Goal: Transaction & Acquisition: Book appointment/travel/reservation

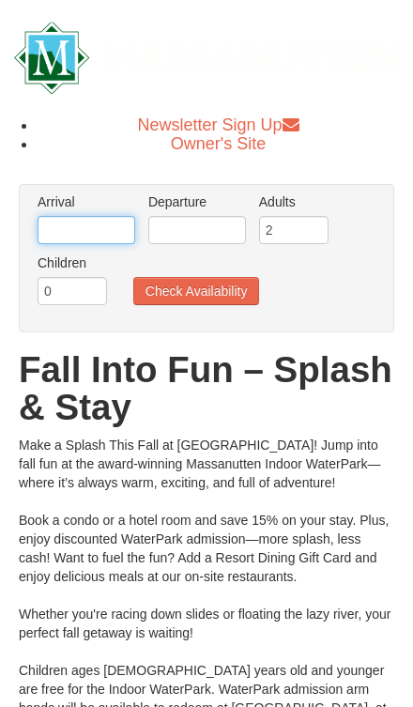
click at [72, 242] on input "text" at bounding box center [87, 230] width 98 height 28
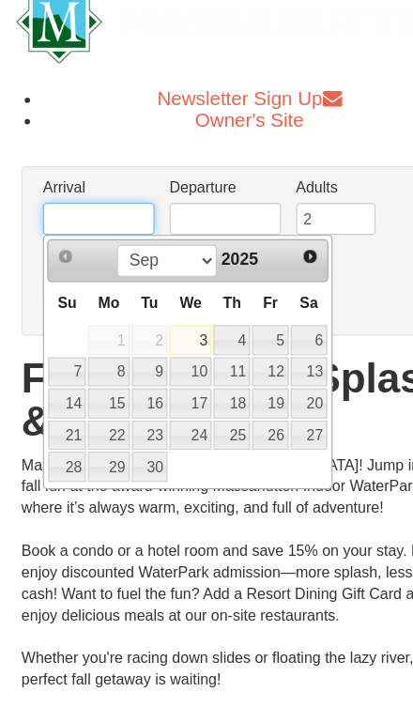
click at [276, 255] on span "Next" at bounding box center [271, 262] width 15 height 15
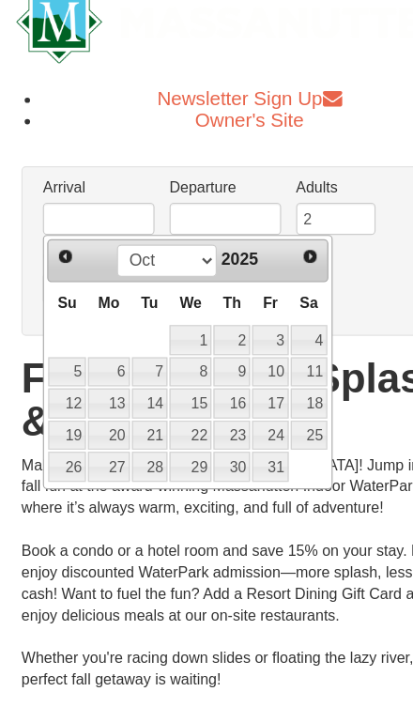
click at [282, 251] on link "Next" at bounding box center [271, 264] width 26 height 26
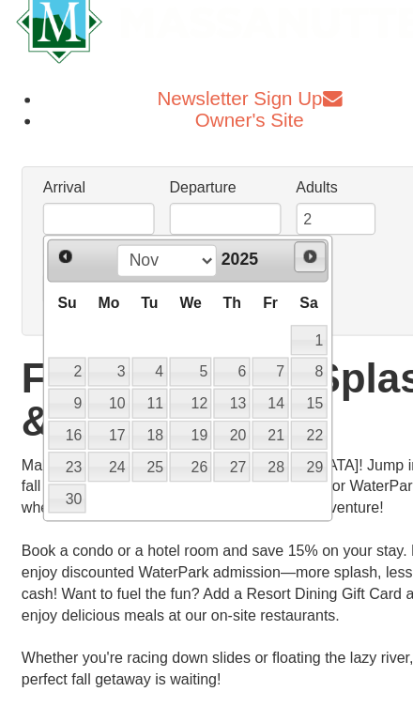
click at [279, 255] on span "Next" at bounding box center [271, 262] width 15 height 15
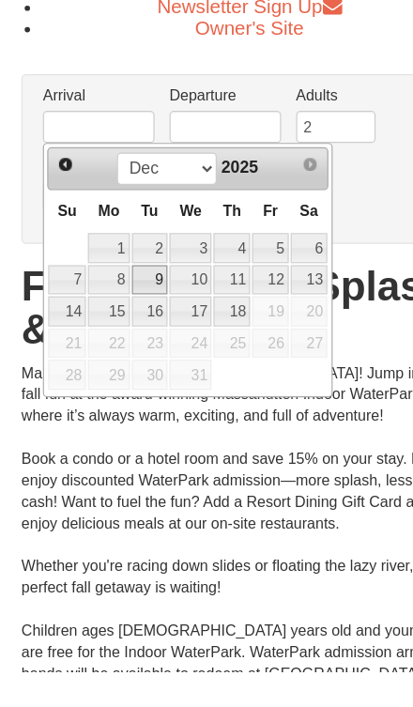
click at [138, 351] on link "9" at bounding box center [132, 364] width 32 height 26
type input "[DATE]"
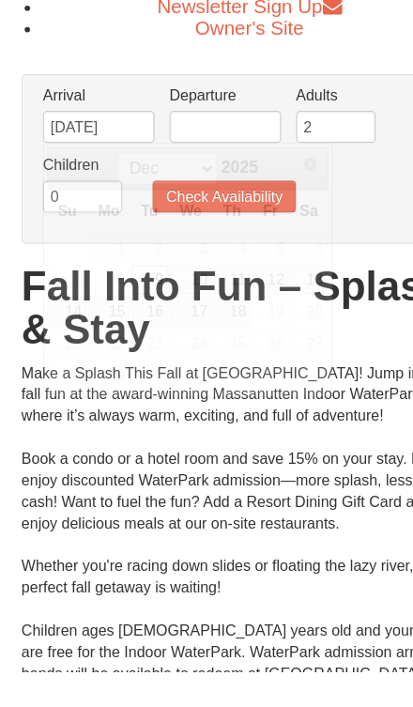
scroll to position [30, 0]
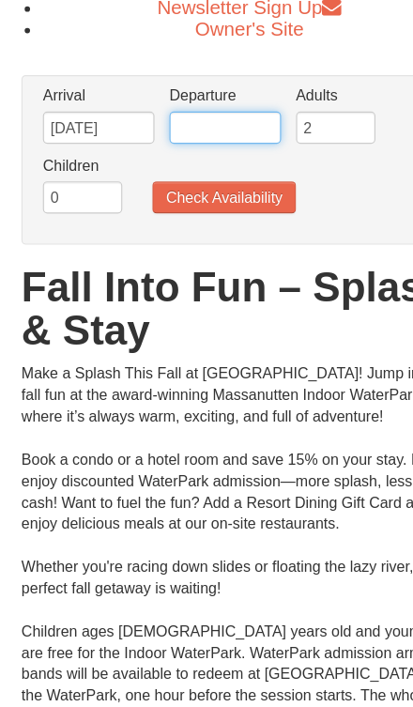
click at [203, 186] on input "text" at bounding box center [197, 200] width 98 height 28
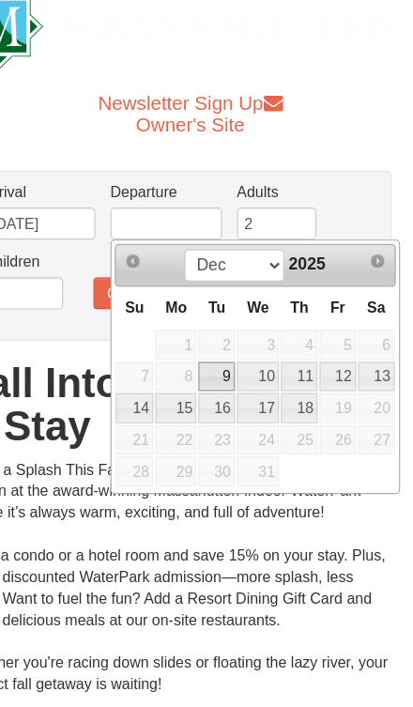
click at [365, 336] on link "13" at bounding box center [381, 334] width 32 height 26
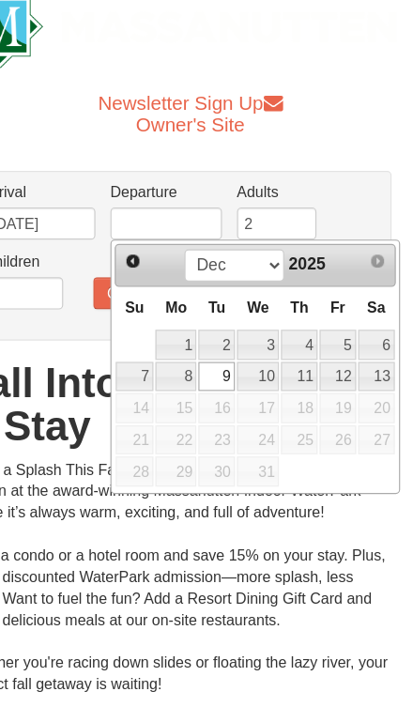
type input "[DATE]"
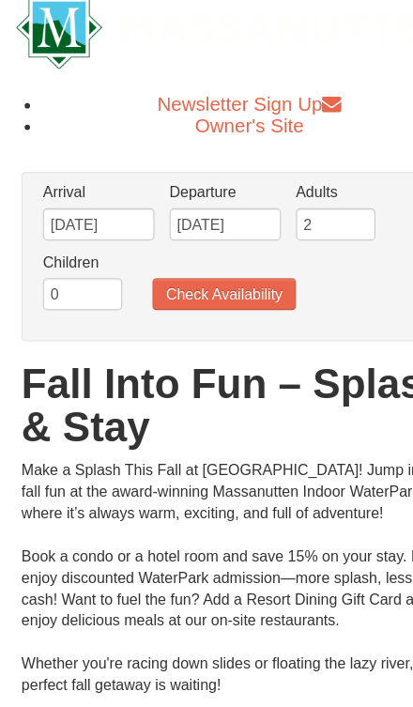
click at [219, 258] on button "Check Availability" at bounding box center [196, 261] width 127 height 28
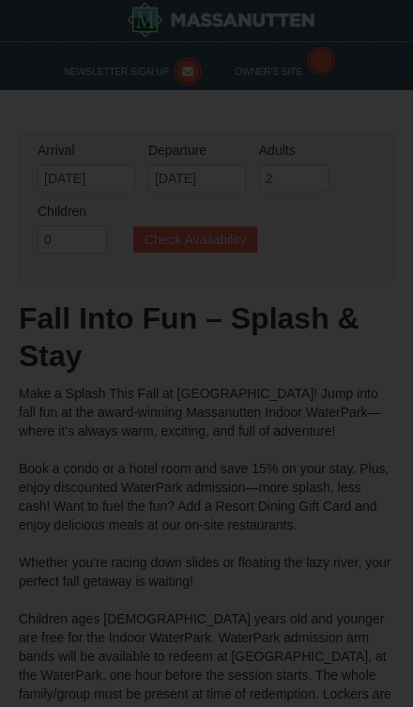
type input "[DATE]"
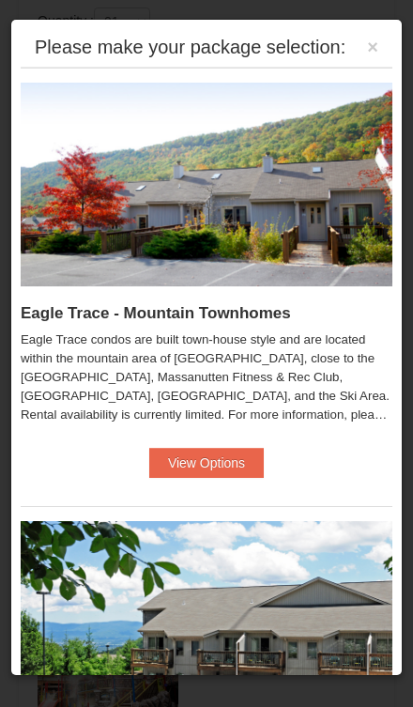
click at [225, 460] on button "View Options" at bounding box center [206, 463] width 115 height 30
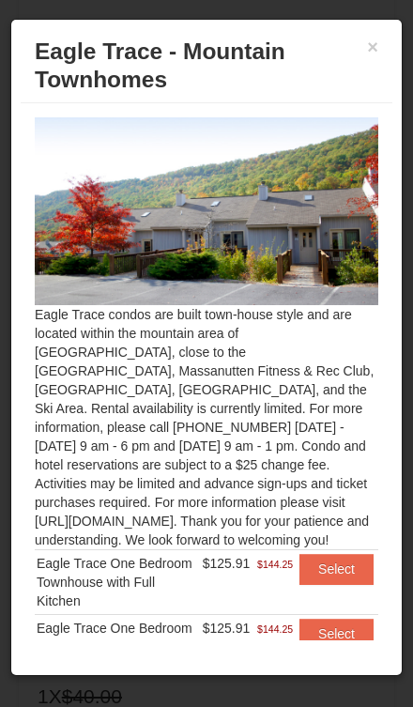
scroll to position [1227, 0]
click at [330, 621] on button "Select" at bounding box center [337, 634] width 74 height 30
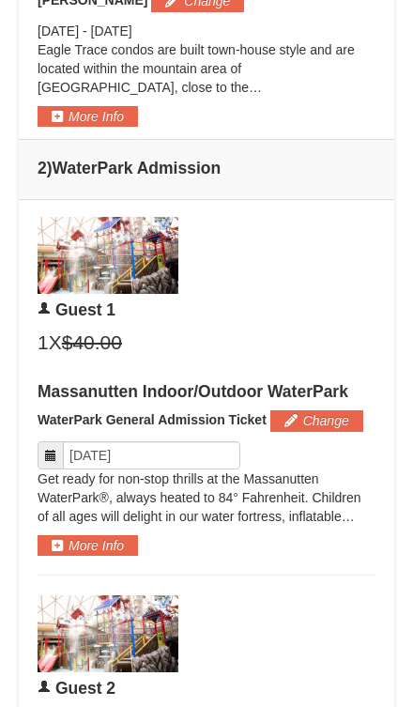
scroll to position [1374, 0]
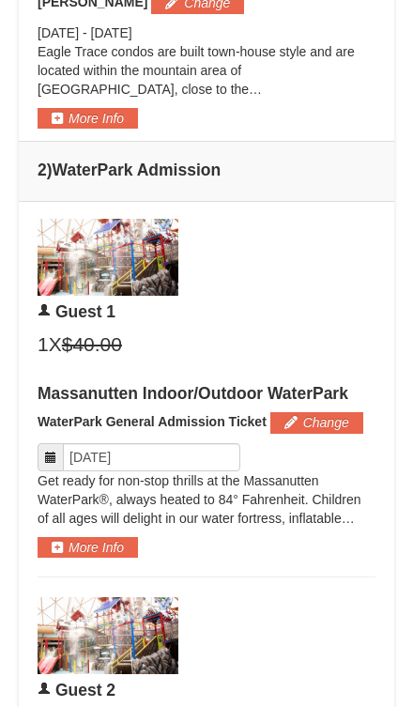
click at [55, 460] on icon at bounding box center [50, 457] width 13 height 13
click at [52, 451] on icon at bounding box center [50, 457] width 13 height 13
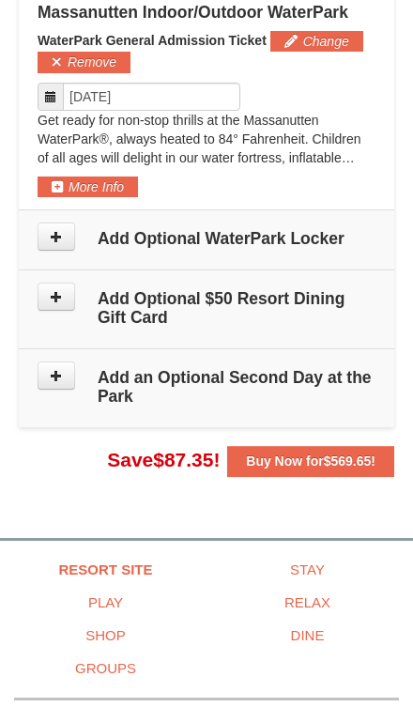
scroll to position [2133, 0]
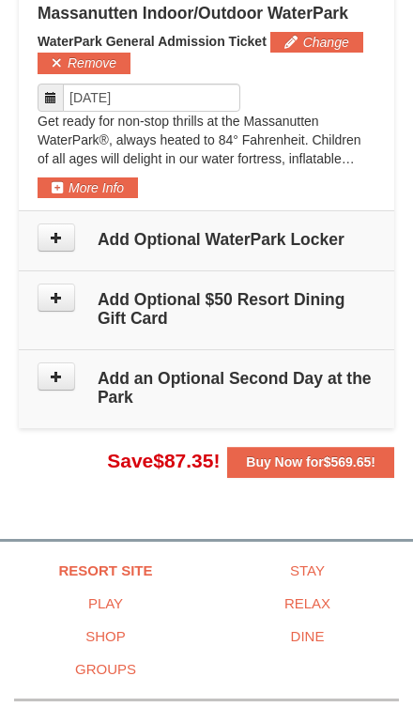
click at [63, 373] on button at bounding box center [57, 376] width 38 height 28
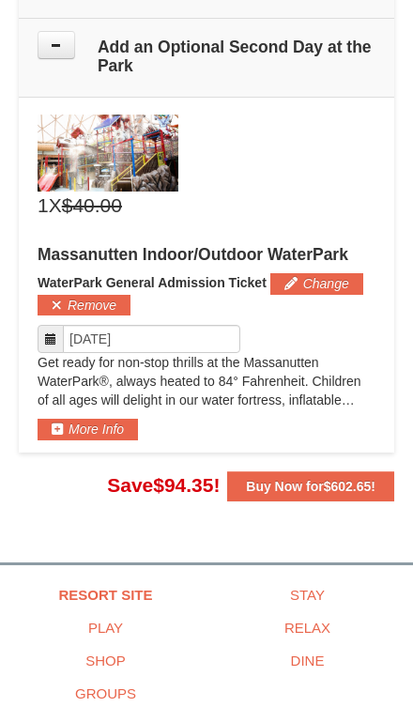
scroll to position [2477, 0]
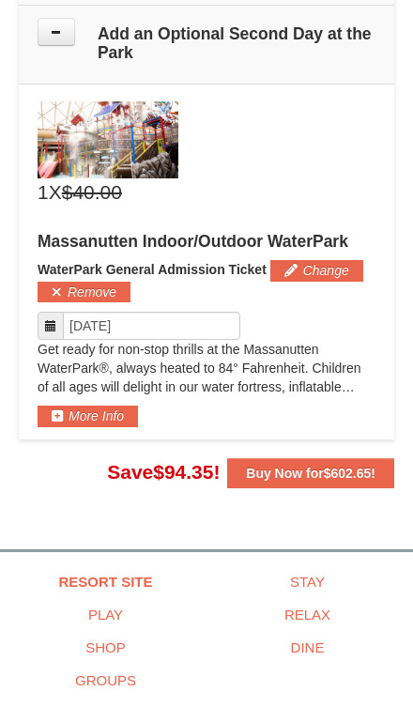
click at [46, 319] on icon at bounding box center [50, 325] width 13 height 13
click at [47, 319] on icon at bounding box center [50, 325] width 13 height 13
click at [45, 320] on icon at bounding box center [50, 325] width 13 height 13
click at [53, 319] on icon at bounding box center [50, 325] width 13 height 13
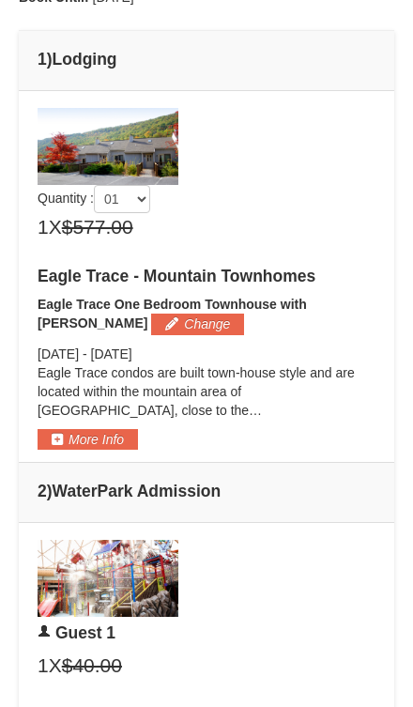
scroll to position [1053, 0]
click at [95, 440] on button "More Info" at bounding box center [88, 439] width 100 height 21
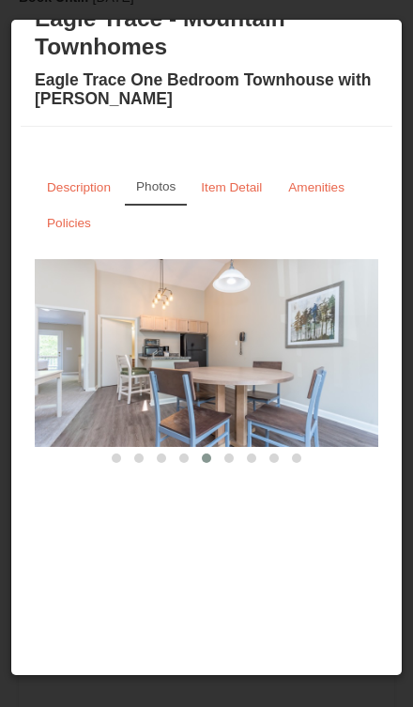
scroll to position [1059, 0]
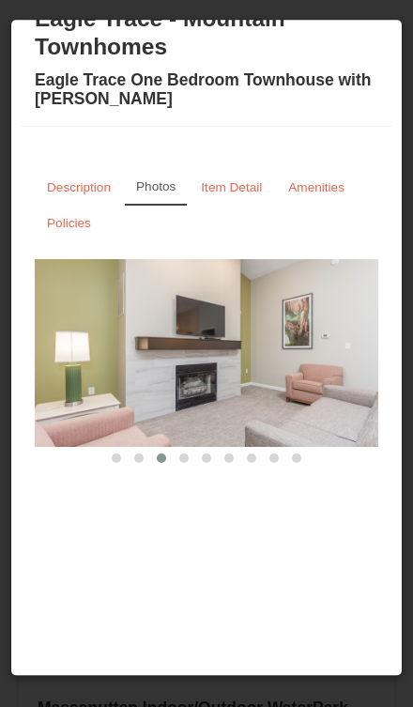
click at [324, 190] on small "Amenities" at bounding box center [316, 187] width 56 height 14
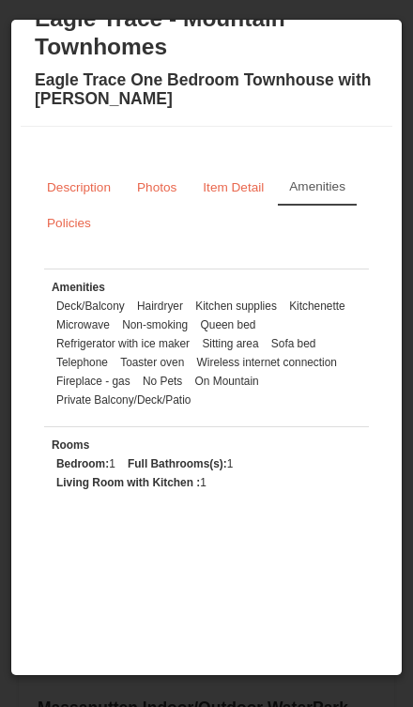
click at [247, 193] on small "Item Detail" at bounding box center [233, 187] width 61 height 14
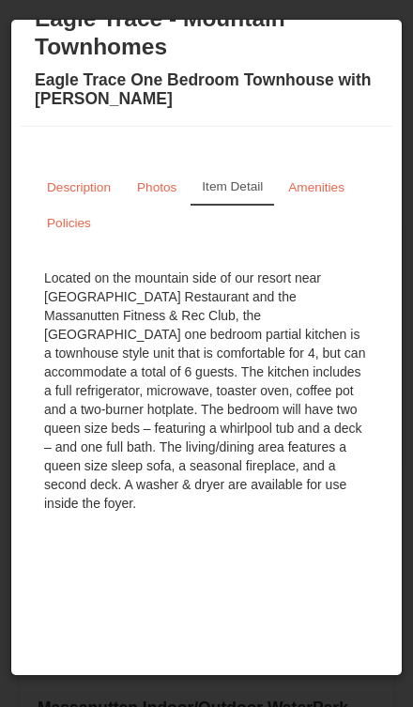
click at [64, 231] on link "Policies" at bounding box center [69, 223] width 69 height 37
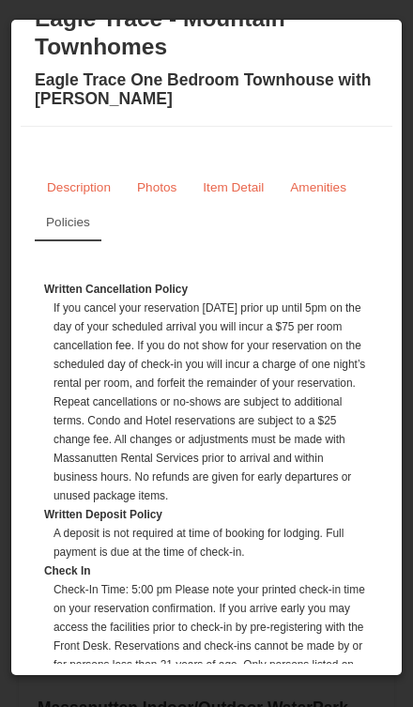
click at [72, 192] on small "Description" at bounding box center [79, 187] width 64 height 14
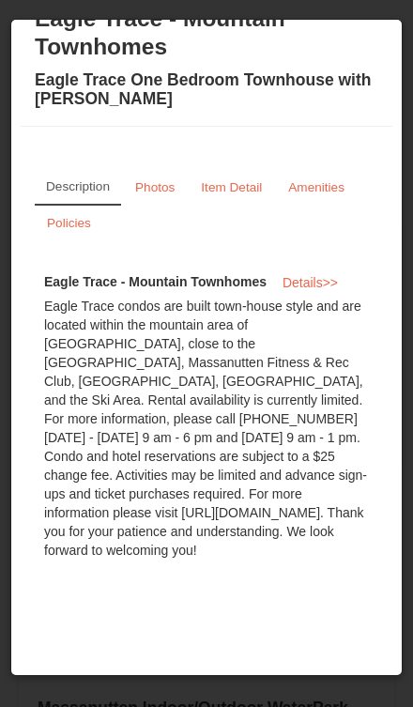
click at [328, 196] on link "Amenities" at bounding box center [316, 187] width 81 height 37
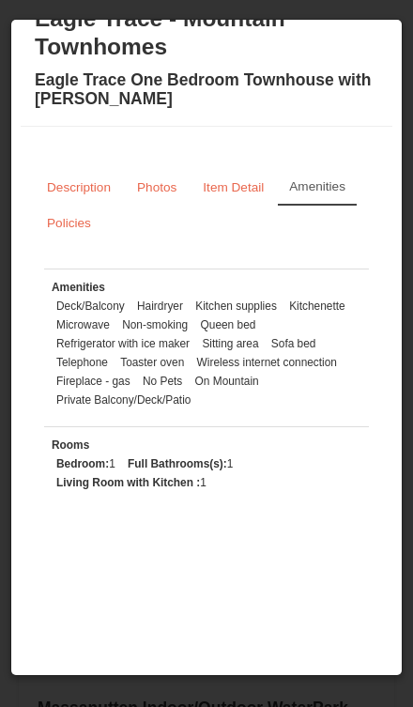
click at [68, 231] on link "Policies" at bounding box center [69, 223] width 69 height 37
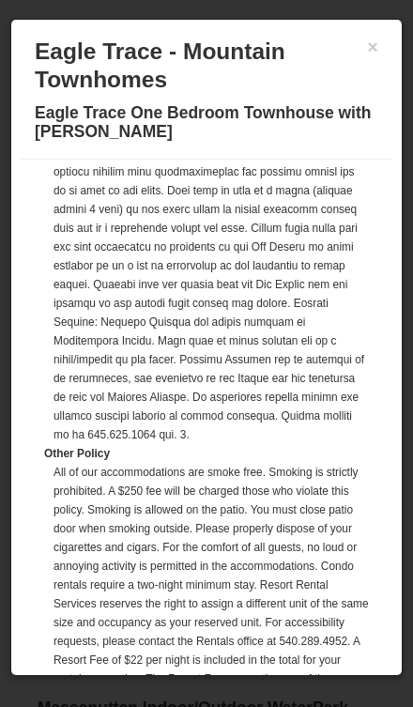
scroll to position [0, 0]
